Goal: Information Seeking & Learning: Find specific fact

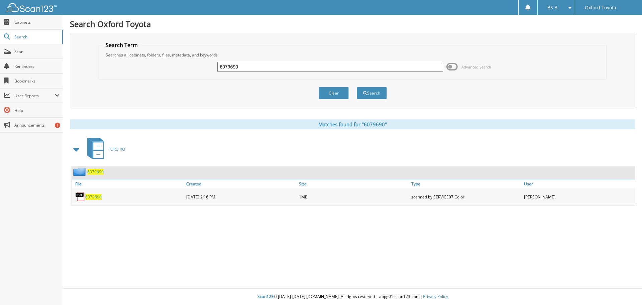
click at [259, 63] on input "6079690" at bounding box center [329, 67] width 225 height 10
click at [260, 64] on input "6079690" at bounding box center [329, 67] width 225 height 10
type input "6086330"
click at [357, 87] on button "Search" at bounding box center [372, 93] width 30 height 12
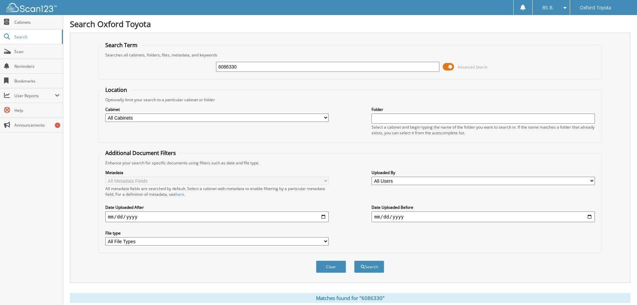
click at [446, 69] on span at bounding box center [448, 67] width 11 height 10
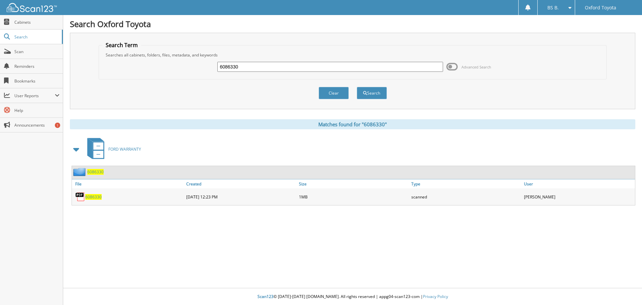
click at [94, 197] on span "6086330" at bounding box center [93, 197] width 16 height 6
